Goal: Task Accomplishment & Management: Use online tool/utility

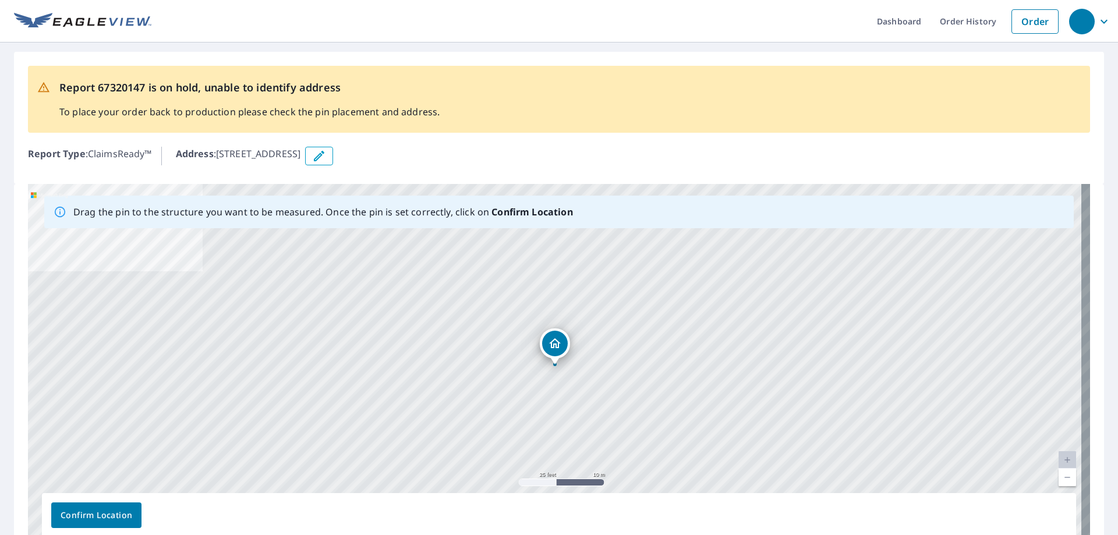
click at [1060, 481] on link "Current Level 20, Zoom Out" at bounding box center [1067, 477] width 17 height 17
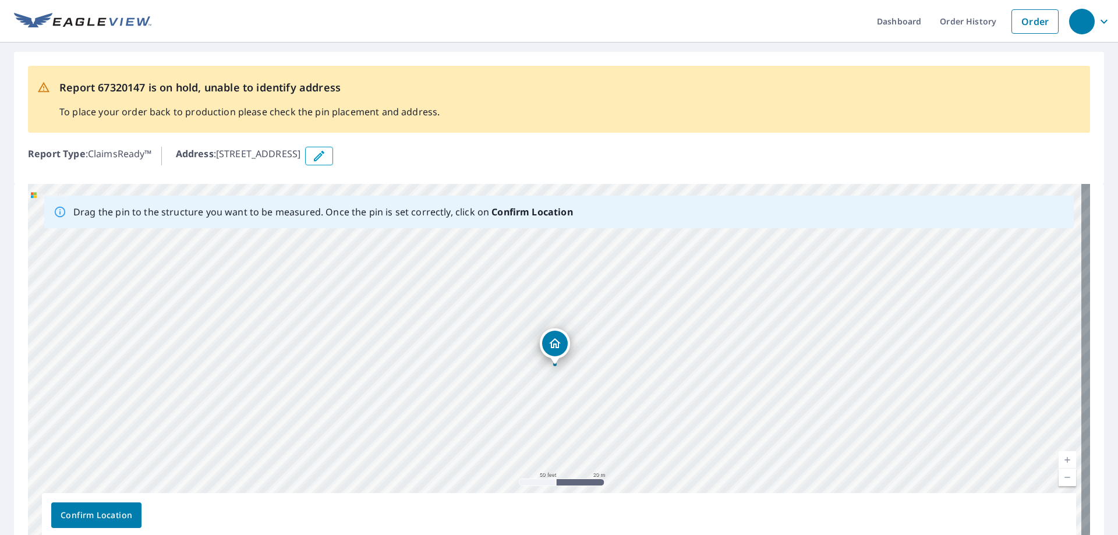
click at [1060, 481] on link "Current Level 19, Zoom Out" at bounding box center [1067, 477] width 17 height 17
click at [1060, 481] on link "Current Level 18, Zoom Out" at bounding box center [1067, 477] width 17 height 17
click at [1060, 481] on link "Current Level 17, Zoom Out" at bounding box center [1067, 477] width 17 height 17
click at [1060, 481] on link "Current Level 16, Zoom Out" at bounding box center [1067, 477] width 17 height 17
click at [1060, 481] on link "Current Level 15, Zoom Out" at bounding box center [1067, 477] width 17 height 17
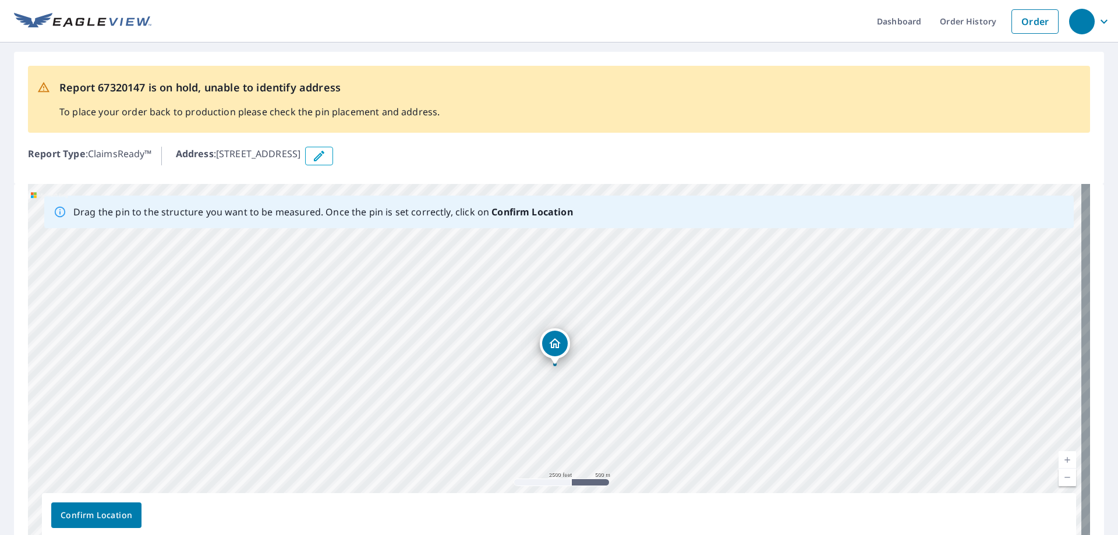
click at [1060, 481] on link "Current Level 14, Zoom Out" at bounding box center [1067, 477] width 17 height 17
drag, startPoint x: 554, startPoint y: 341, endPoint x: 721, endPoint y: 375, distance: 170.5
click at [1059, 461] on link "Current Level 13, Zoom In" at bounding box center [1067, 459] width 17 height 17
click at [1059, 461] on link "Current Level 14, Zoom In" at bounding box center [1067, 459] width 17 height 17
drag, startPoint x: 677, startPoint y: 398, endPoint x: 649, endPoint y: 482, distance: 88.4
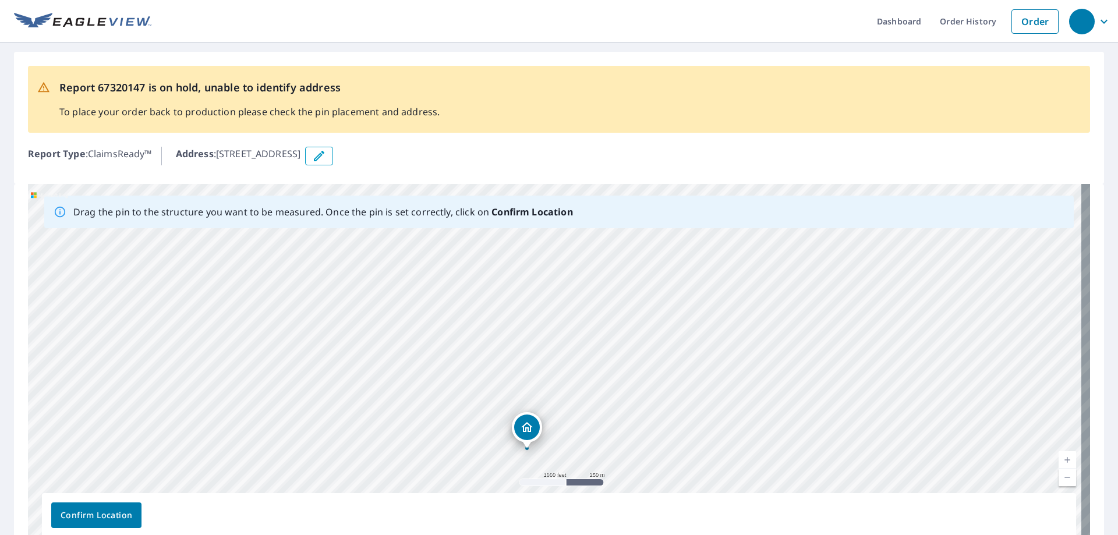
click at [649, 482] on div "[STREET_ADDRESS]" at bounding box center [559, 366] width 1062 height 365
drag, startPoint x: 687, startPoint y: 327, endPoint x: 717, endPoint y: 346, distance: 35.4
click at [717, 346] on div "[STREET_ADDRESS]" at bounding box center [559, 366] width 1062 height 365
drag, startPoint x: 557, startPoint y: 445, endPoint x: 635, endPoint y: 306, distance: 160.3
click at [635, 306] on div "[STREET_ADDRESS]" at bounding box center [559, 366] width 1062 height 365
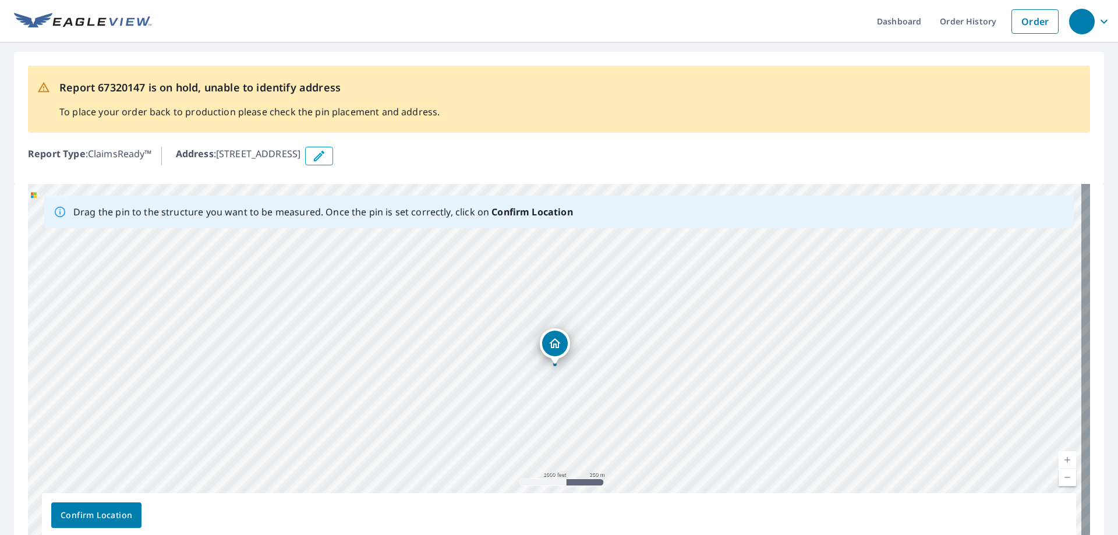
click at [1059, 461] on link "Current Level 15, Zoom In" at bounding box center [1067, 459] width 17 height 17
click at [1059, 461] on link "Current Level 16, Zoom In" at bounding box center [1067, 459] width 17 height 17
click at [1059, 461] on link "Current Level 17, Zoom In" at bounding box center [1067, 459] width 17 height 17
click at [1059, 461] on link "Current Level 18, Zoom In" at bounding box center [1067, 459] width 17 height 17
click at [98, 514] on span "Confirm Location" at bounding box center [97, 515] width 72 height 15
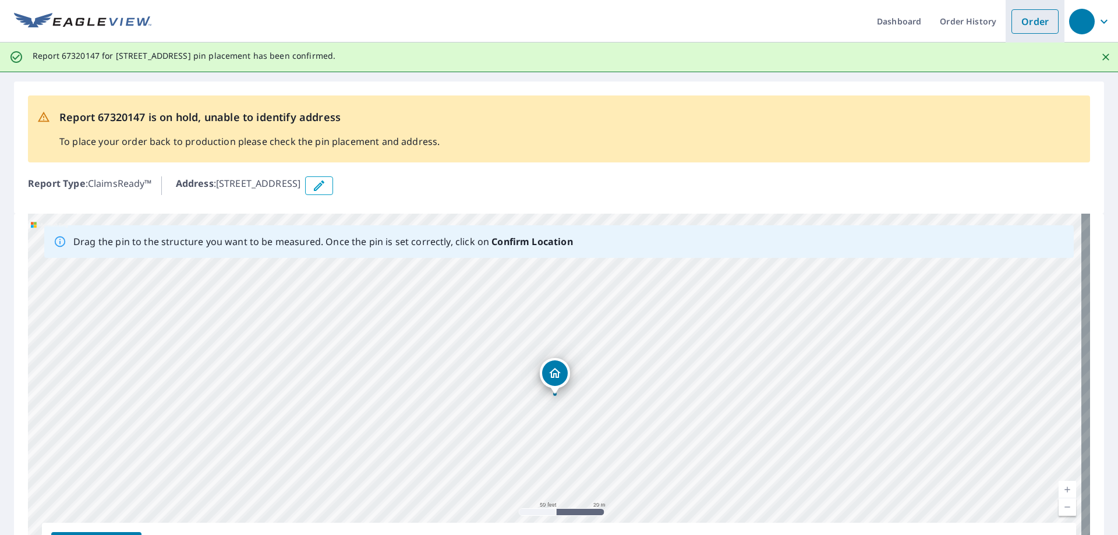
click at [1026, 24] on link "Order" at bounding box center [1034, 21] width 47 height 24
